Goal: Navigation & Orientation: Find specific page/section

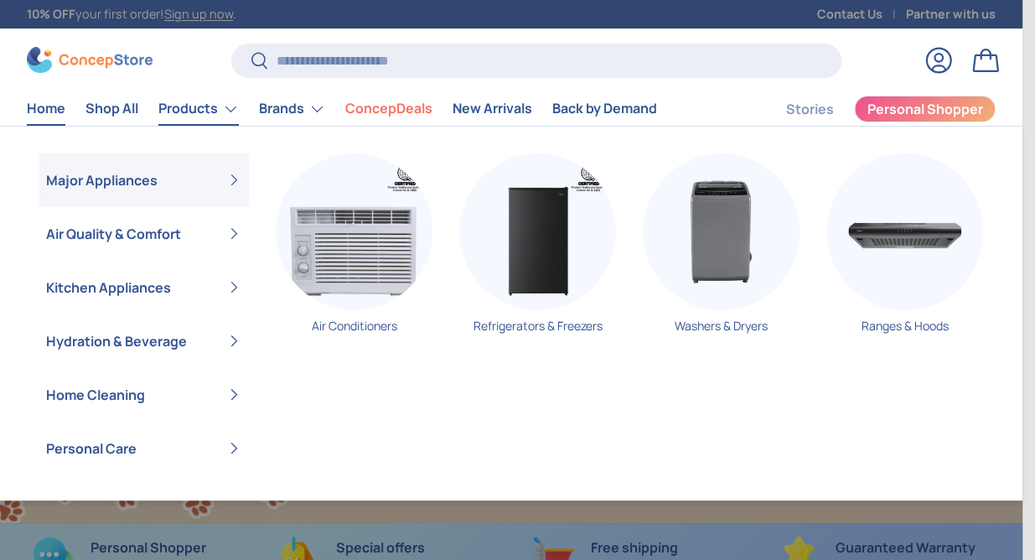
click at [217, 115] on link "Products" at bounding box center [198, 109] width 80 height 34
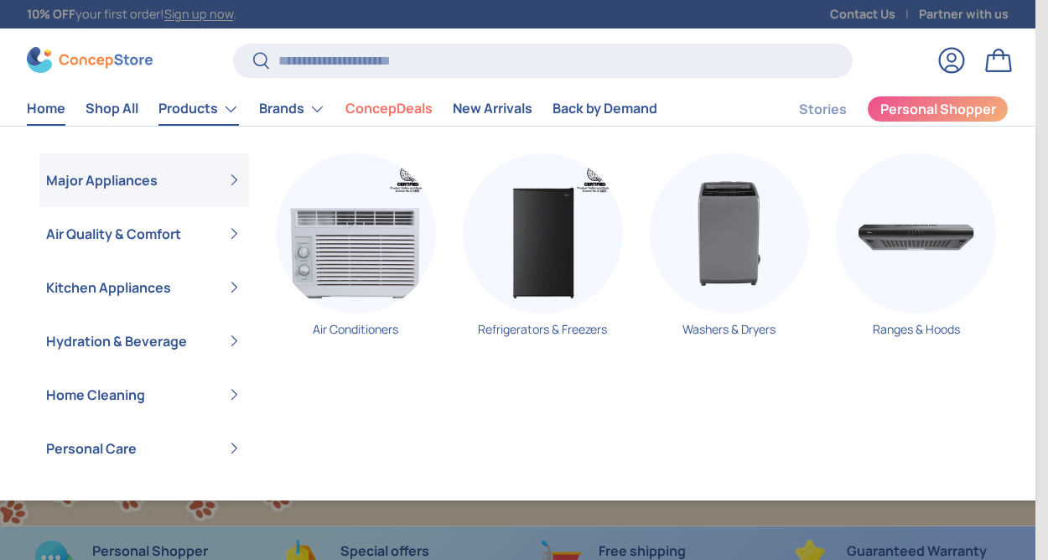
scroll to position [4216, 6543]
click at [132, 111] on link "Shop All" at bounding box center [111, 108] width 53 height 33
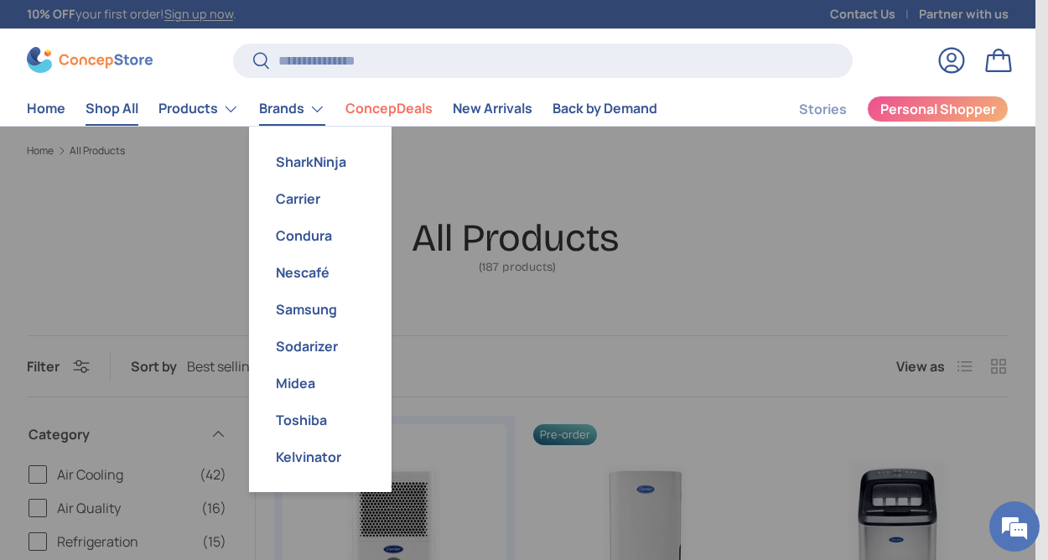
click at [302, 116] on link "Brands" at bounding box center [292, 109] width 66 height 34
click at [308, 390] on link "Midea" at bounding box center [320, 383] width 122 height 37
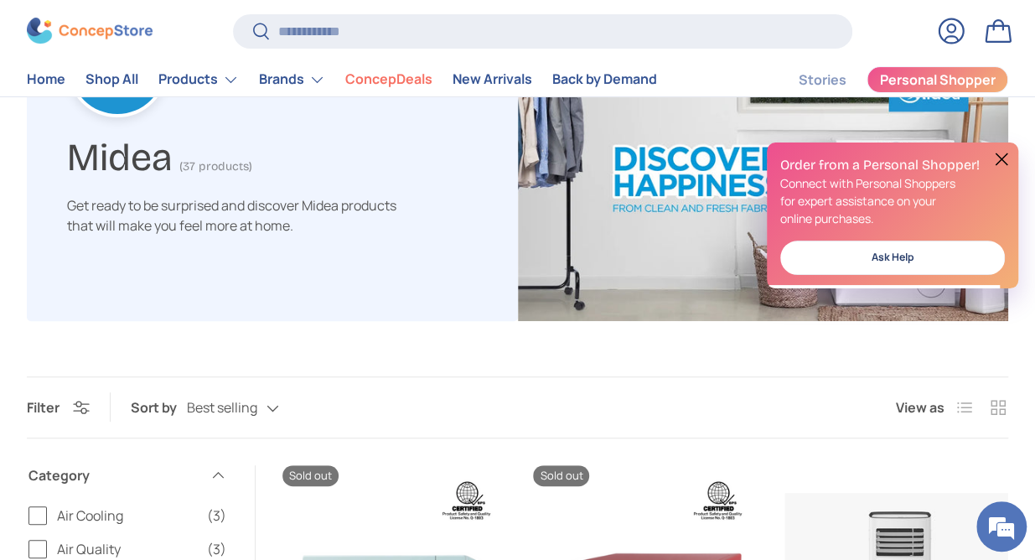
scroll to position [503, 0]
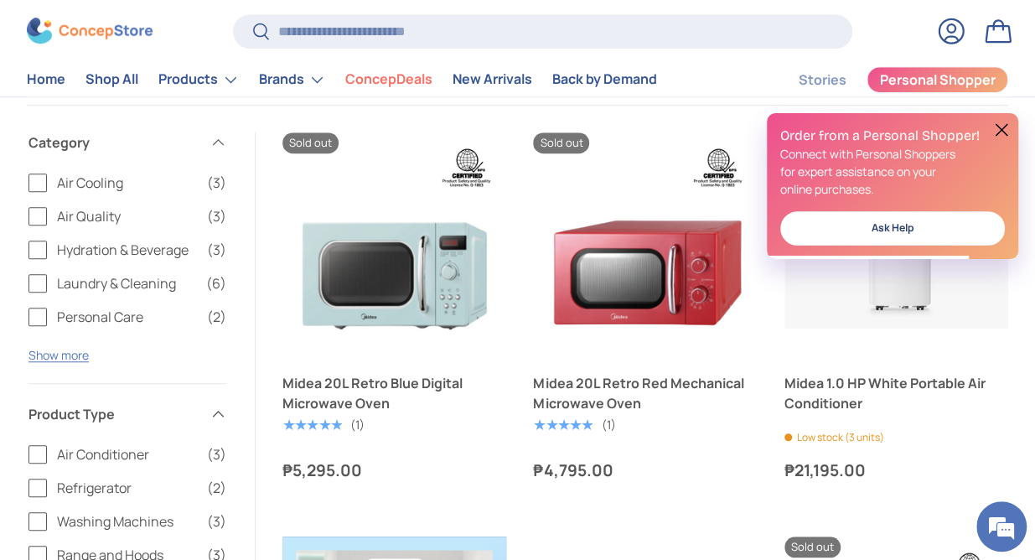
click at [1001, 127] on button at bounding box center [1002, 130] width 20 height 20
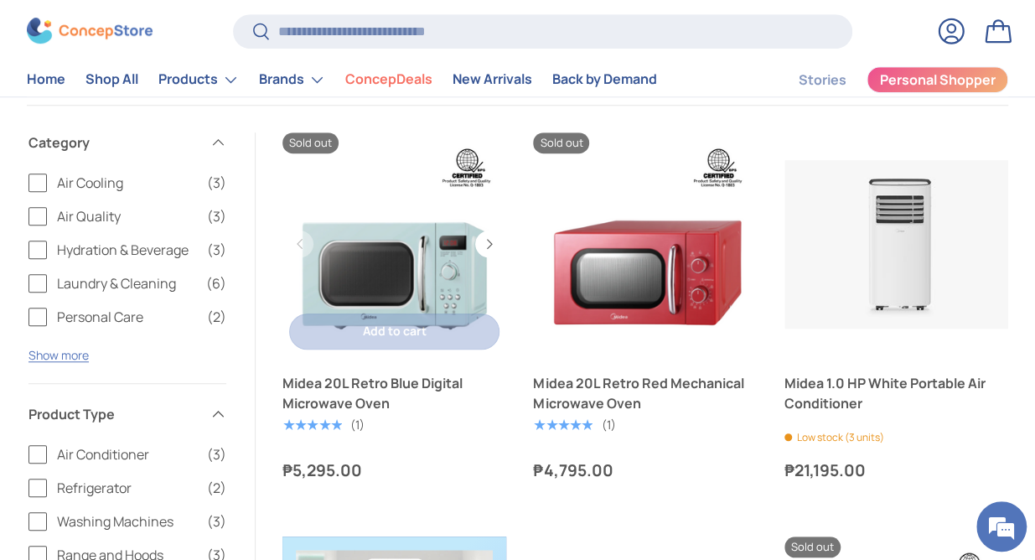
scroll to position [0, 0]
